Goal: Navigation & Orientation: Find specific page/section

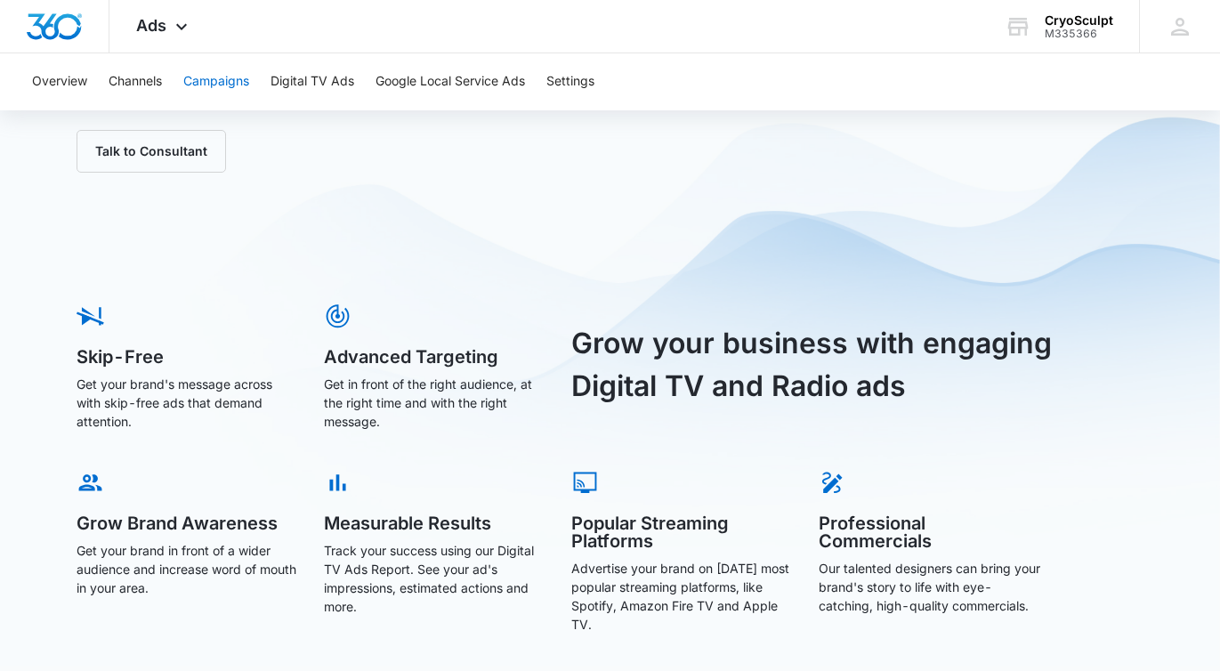
click at [249, 89] on button "Campaigns" at bounding box center [216, 81] width 66 height 57
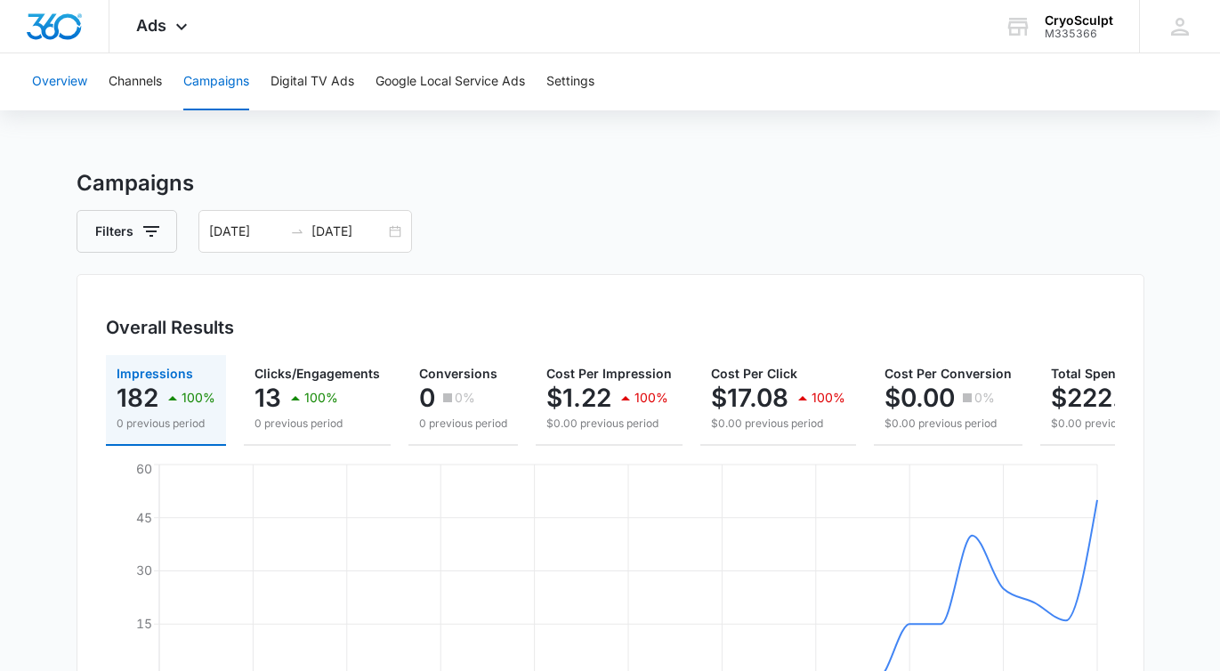
click at [72, 92] on button "Overview" at bounding box center [59, 81] width 55 height 57
click at [459, 90] on button "Google Local Service Ads" at bounding box center [449, 81] width 149 height 57
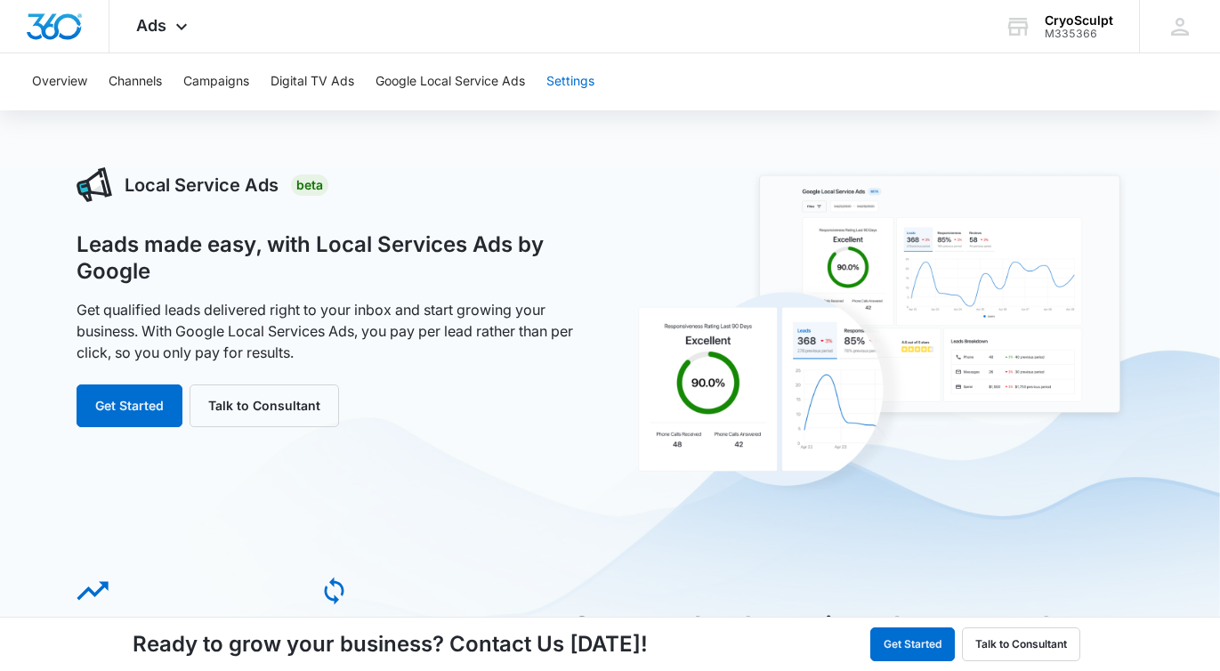
click at [573, 77] on button "Settings" at bounding box center [570, 81] width 48 height 57
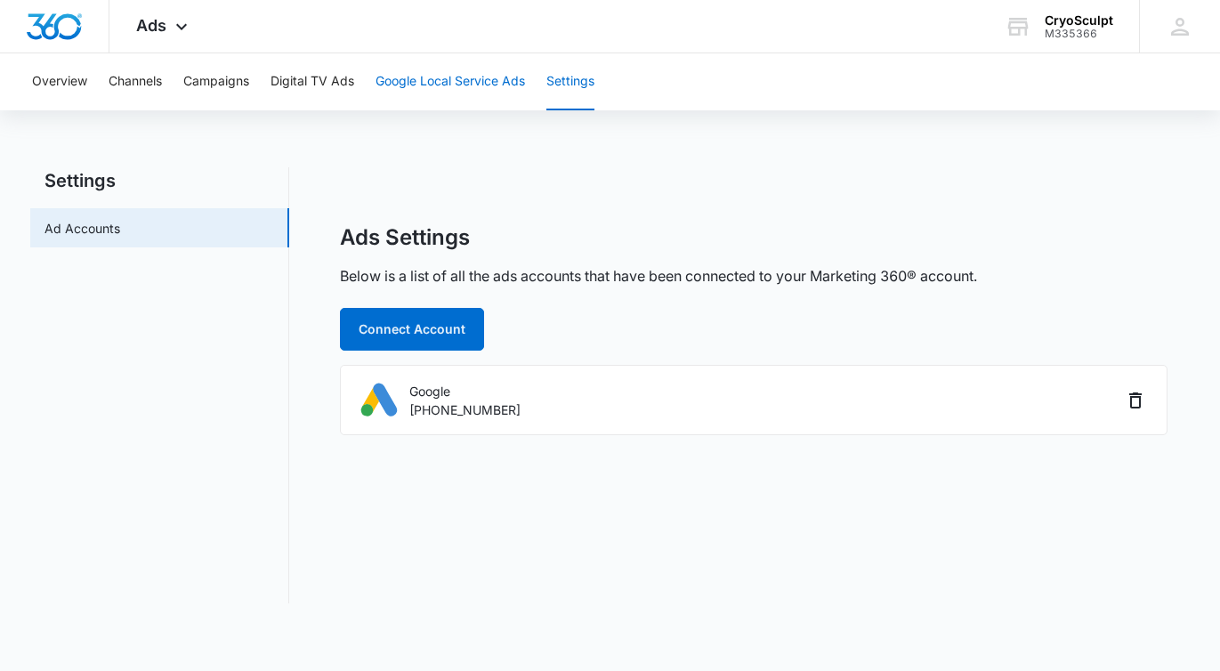
click at [462, 80] on button "Google Local Service Ads" at bounding box center [449, 81] width 149 height 57
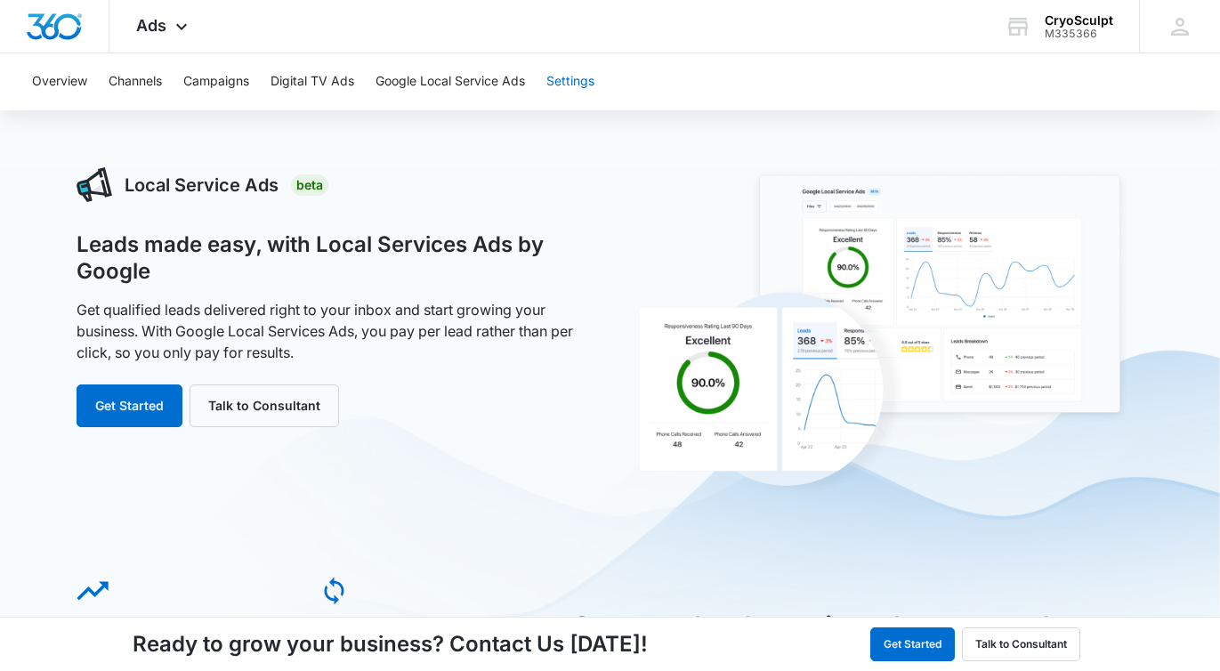
click at [566, 89] on button "Settings" at bounding box center [570, 81] width 48 height 57
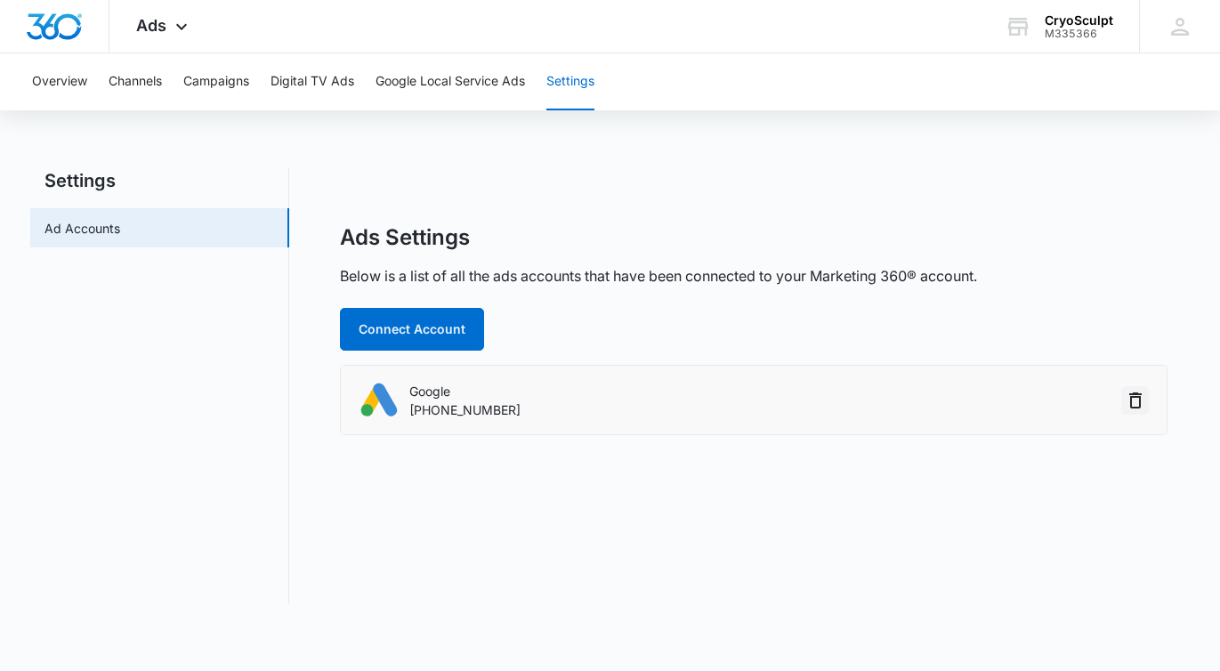
click at [1134, 400] on icon "button" at bounding box center [1134, 400] width 21 height 21
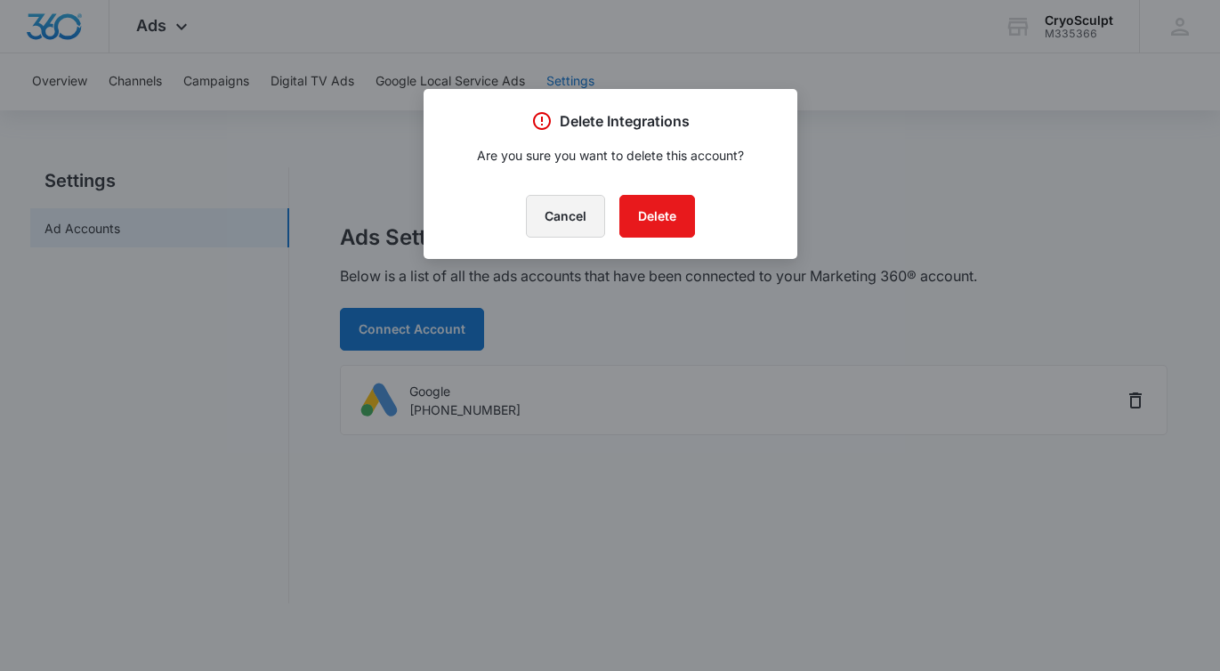
click at [576, 221] on button "Cancel" at bounding box center [565, 216] width 79 height 43
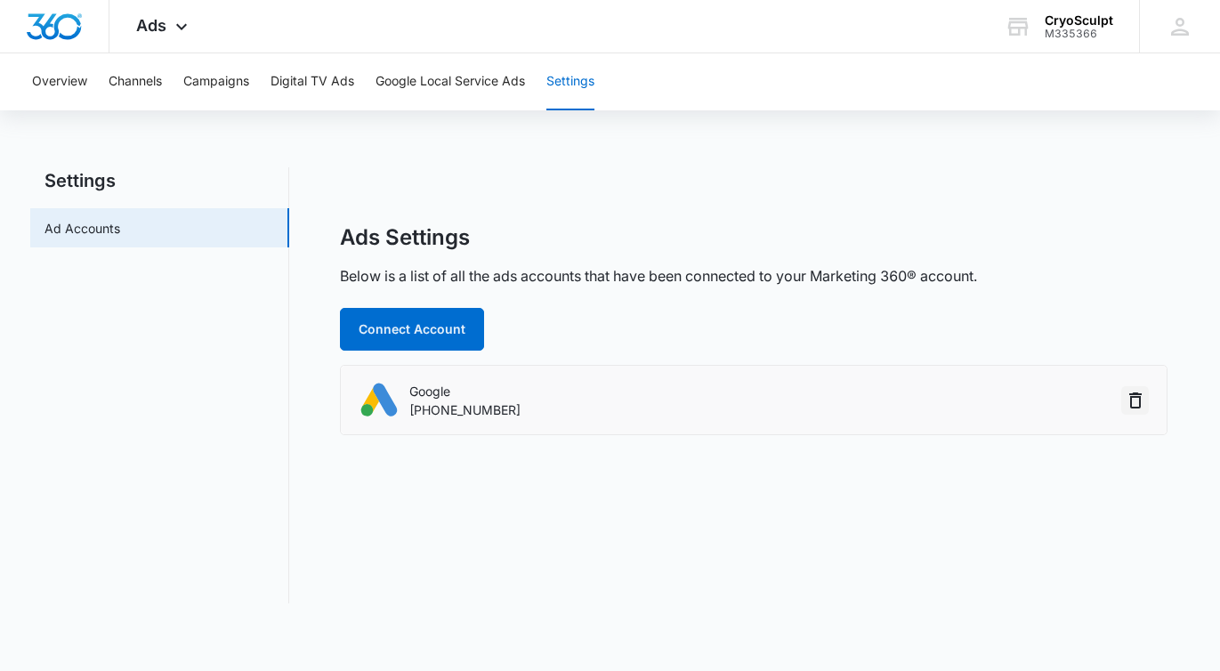
click at [1133, 403] on icon "button" at bounding box center [1134, 400] width 21 height 21
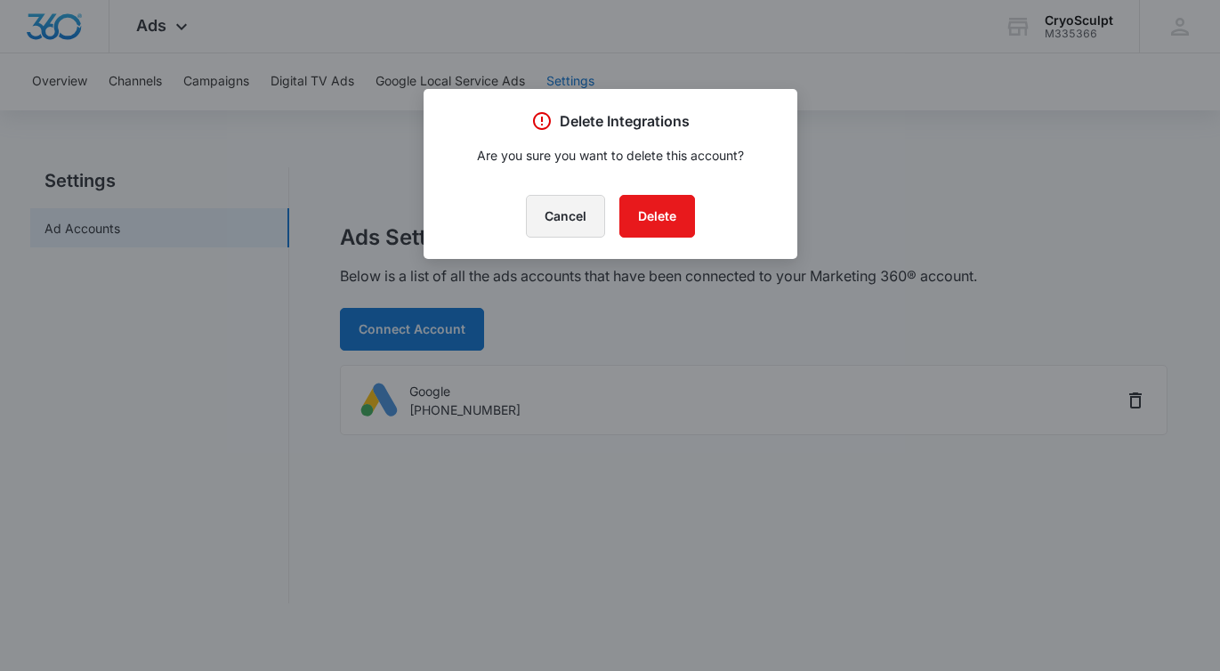
click at [559, 225] on button "Cancel" at bounding box center [565, 216] width 79 height 43
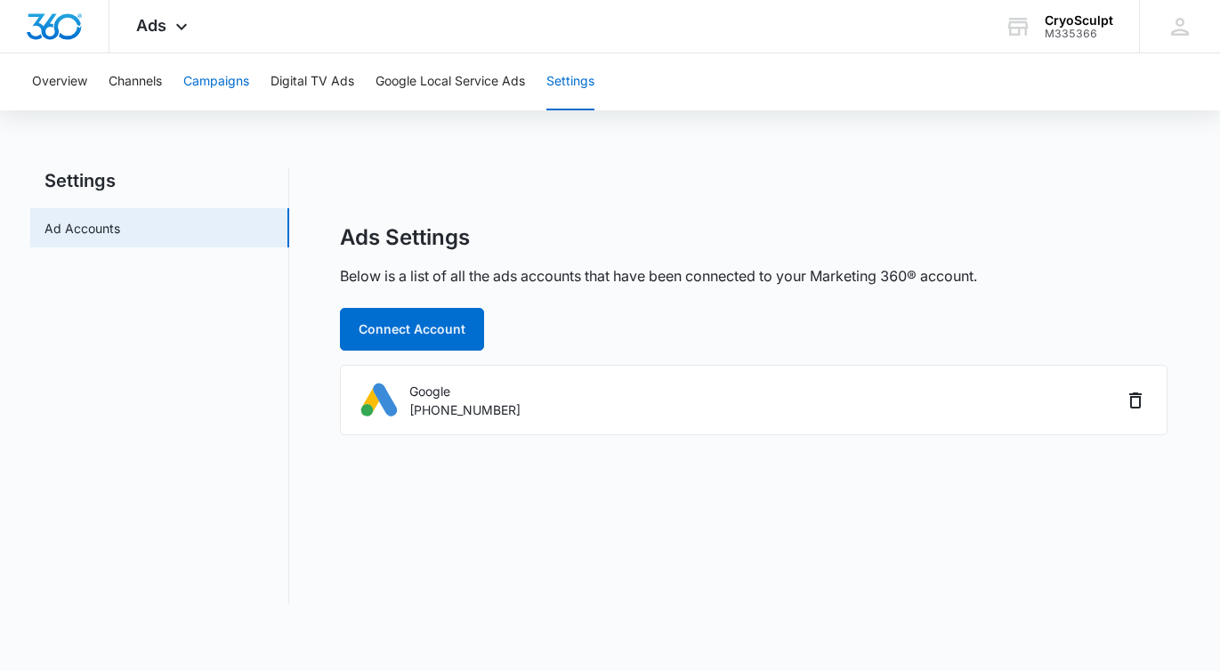
click at [212, 85] on button "Campaigns" at bounding box center [216, 81] width 66 height 57
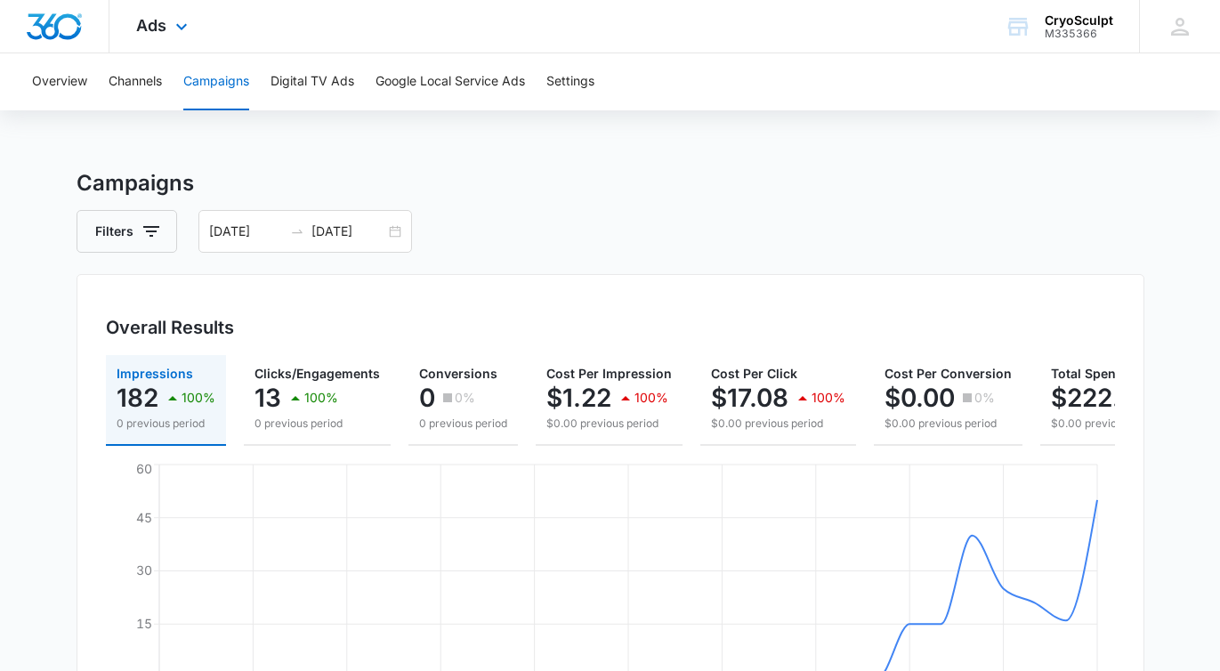
click at [80, 26] on img "Dashboard" at bounding box center [54, 26] width 57 height 27
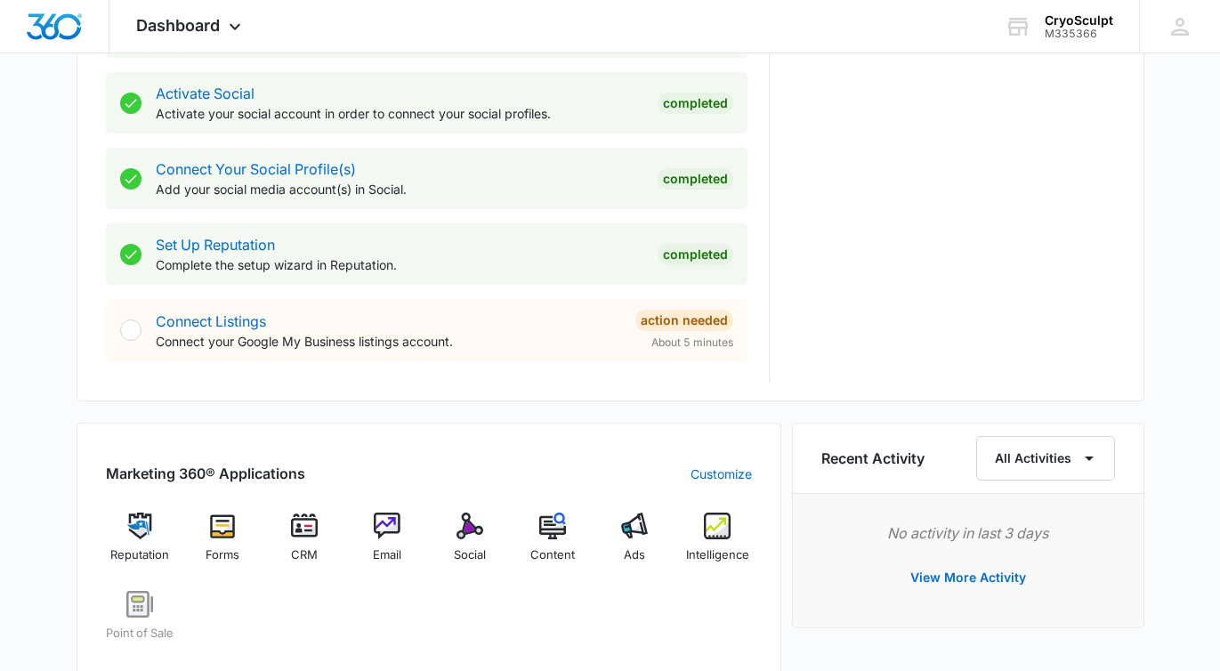
scroll to position [734, 0]
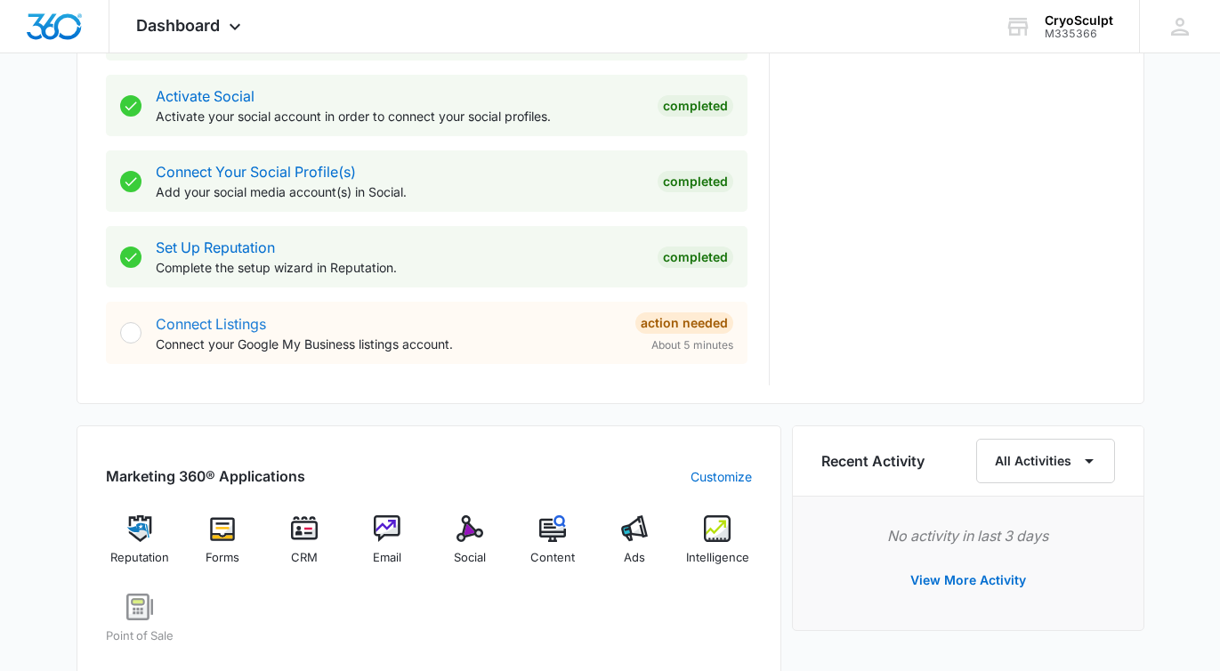
click at [219, 318] on link "Connect Listings" at bounding box center [211, 324] width 110 height 18
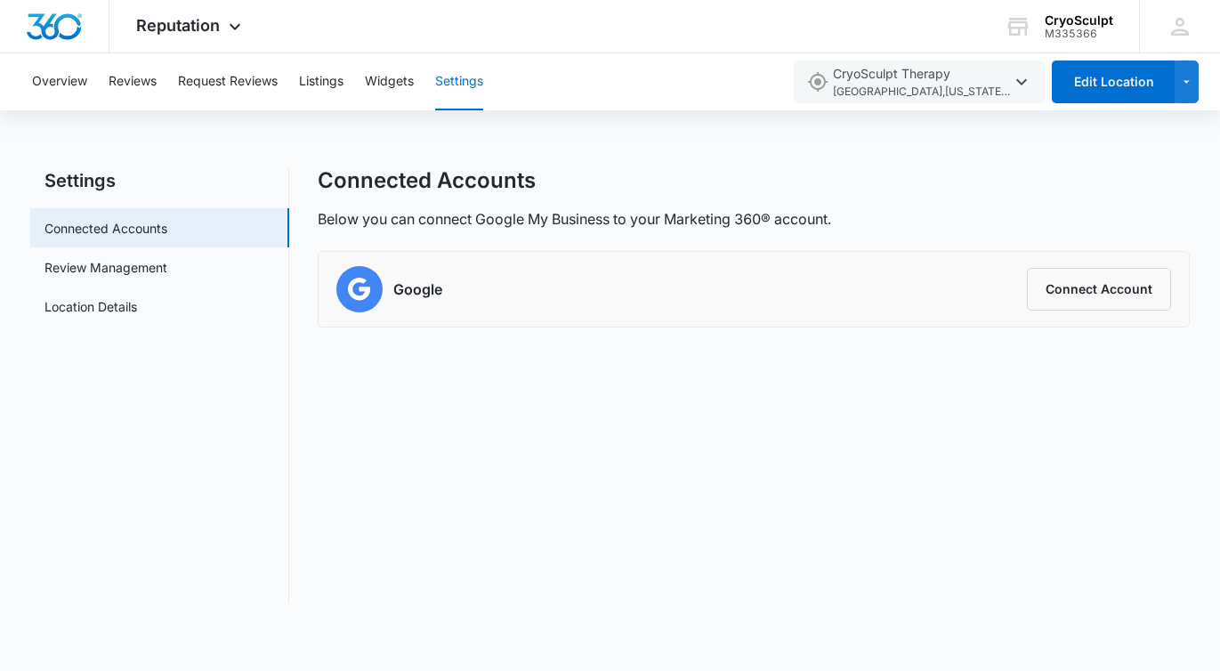
click at [834, 286] on div "Google Connect Account" at bounding box center [753, 289] width 834 height 46
click at [111, 275] on link "Review Management" at bounding box center [105, 267] width 123 height 19
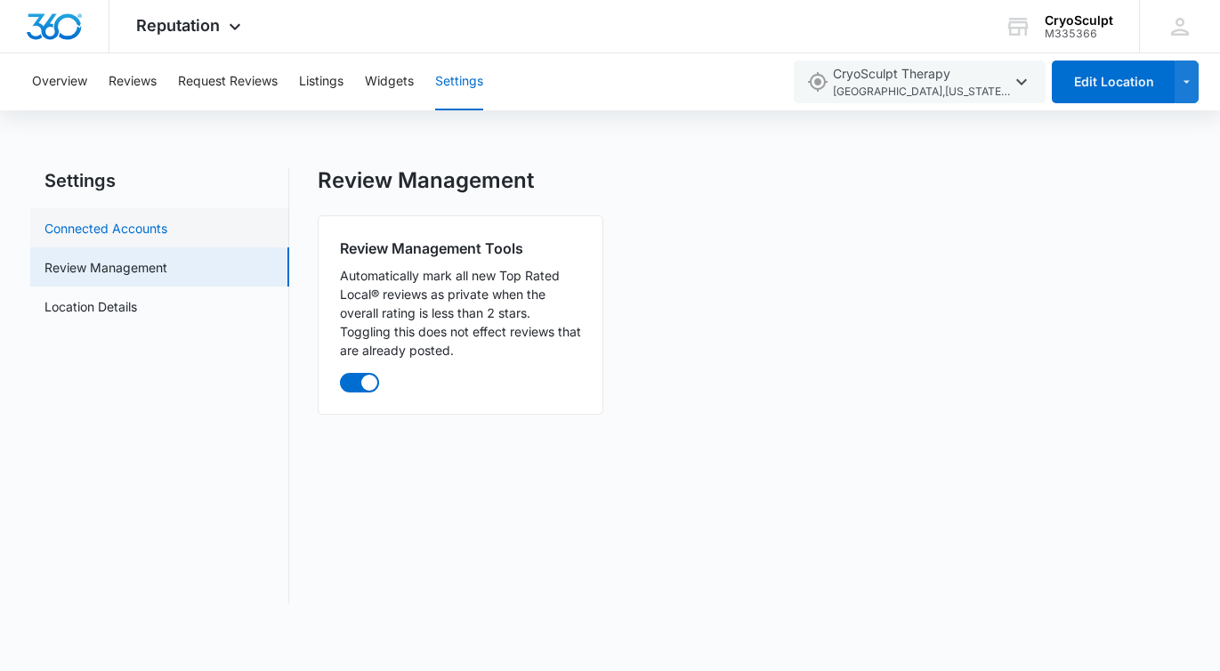
click at [167, 230] on link "Connected Accounts" at bounding box center [105, 228] width 123 height 19
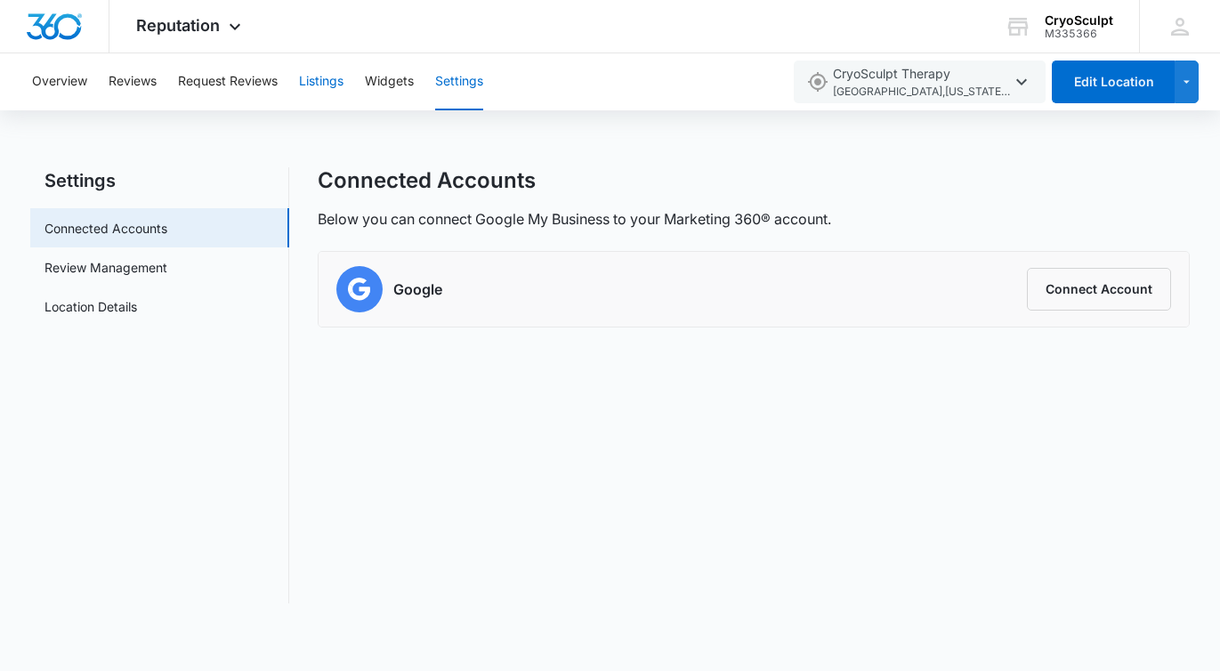
click at [329, 74] on button "Listings" at bounding box center [321, 81] width 44 height 57
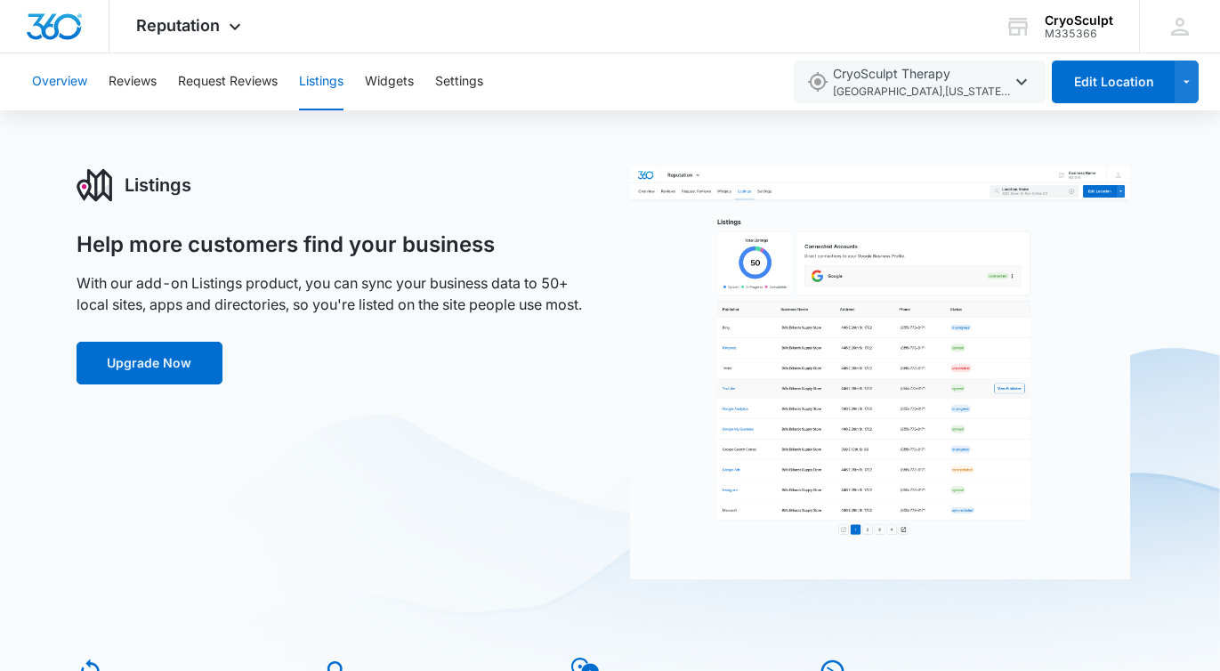
click at [79, 77] on button "Overview" at bounding box center [59, 81] width 55 height 57
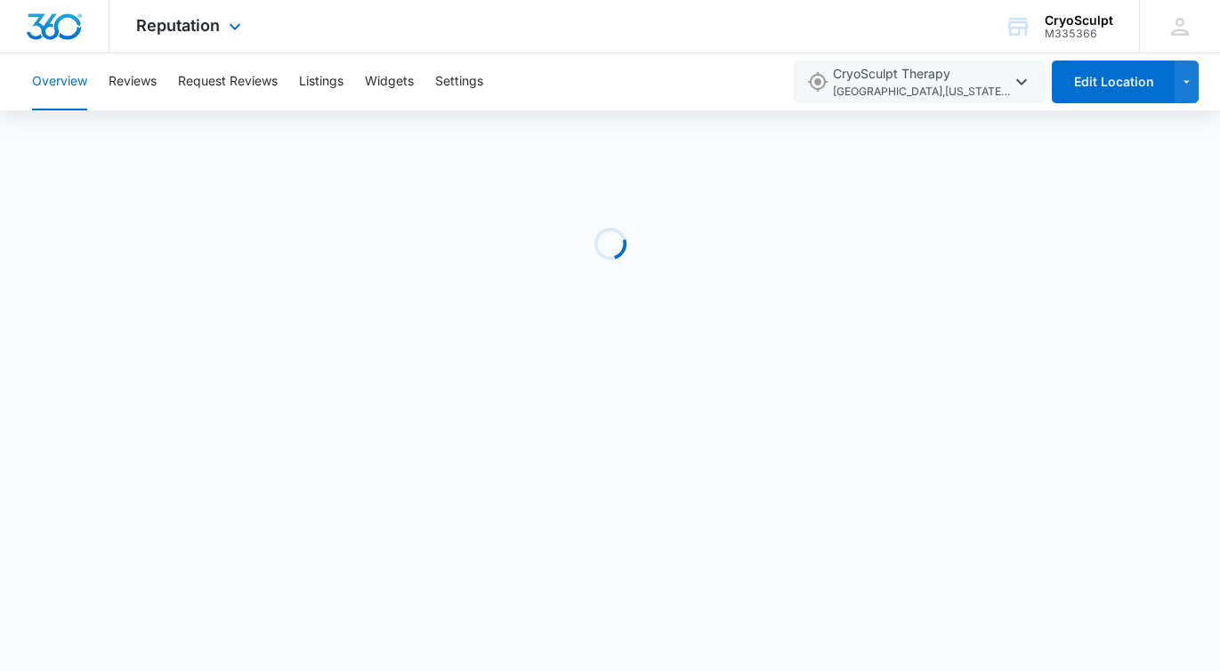
click at [78, 29] on img "Dashboard" at bounding box center [54, 26] width 57 height 27
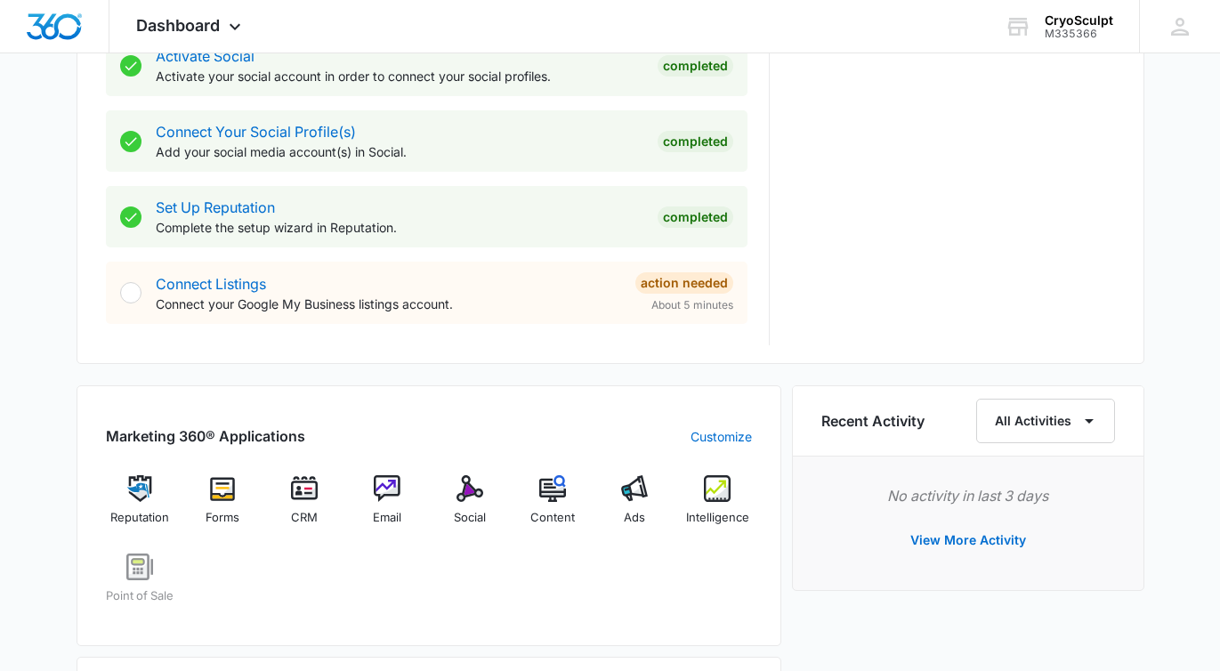
scroll to position [779, 0]
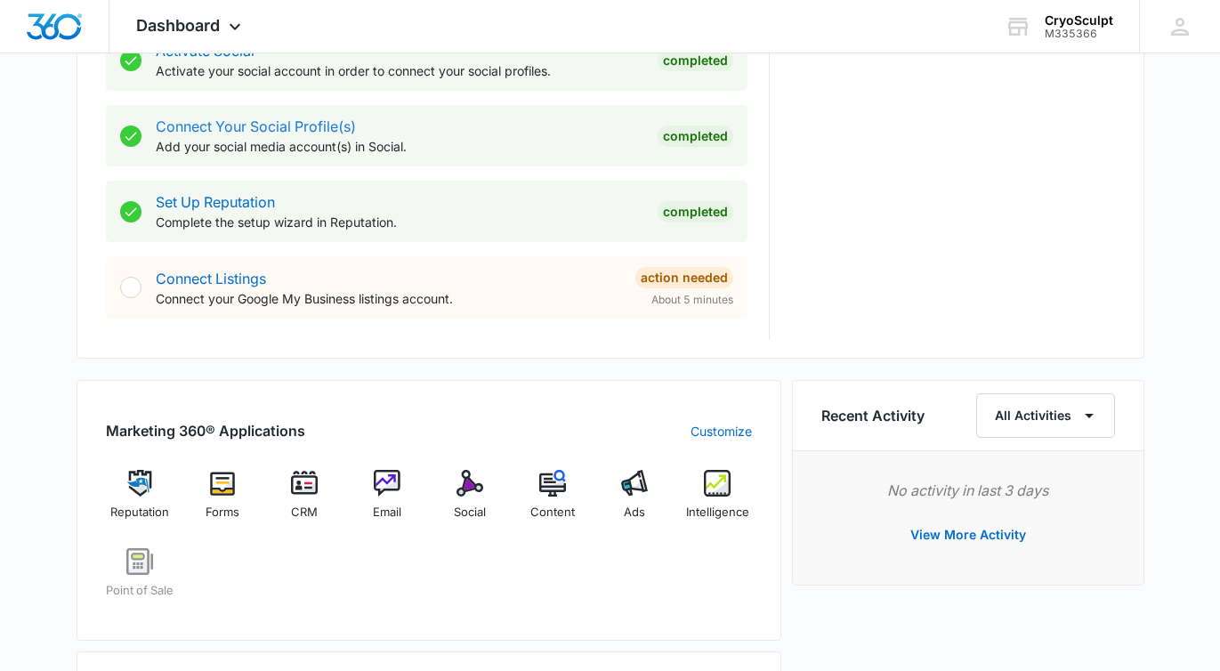
click at [339, 125] on link "Connect Your Social Profile(s)" at bounding box center [256, 126] width 200 height 18
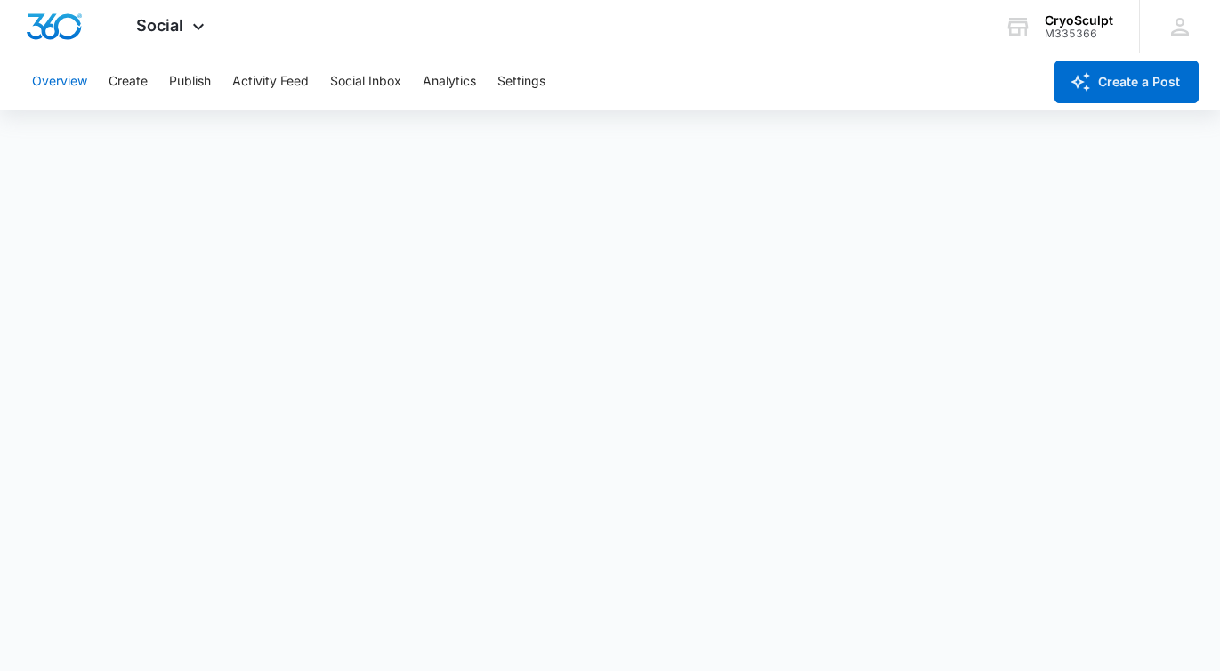
click at [77, 73] on button "Overview" at bounding box center [59, 81] width 55 height 57
